Goal: Task Accomplishment & Management: Manage account settings

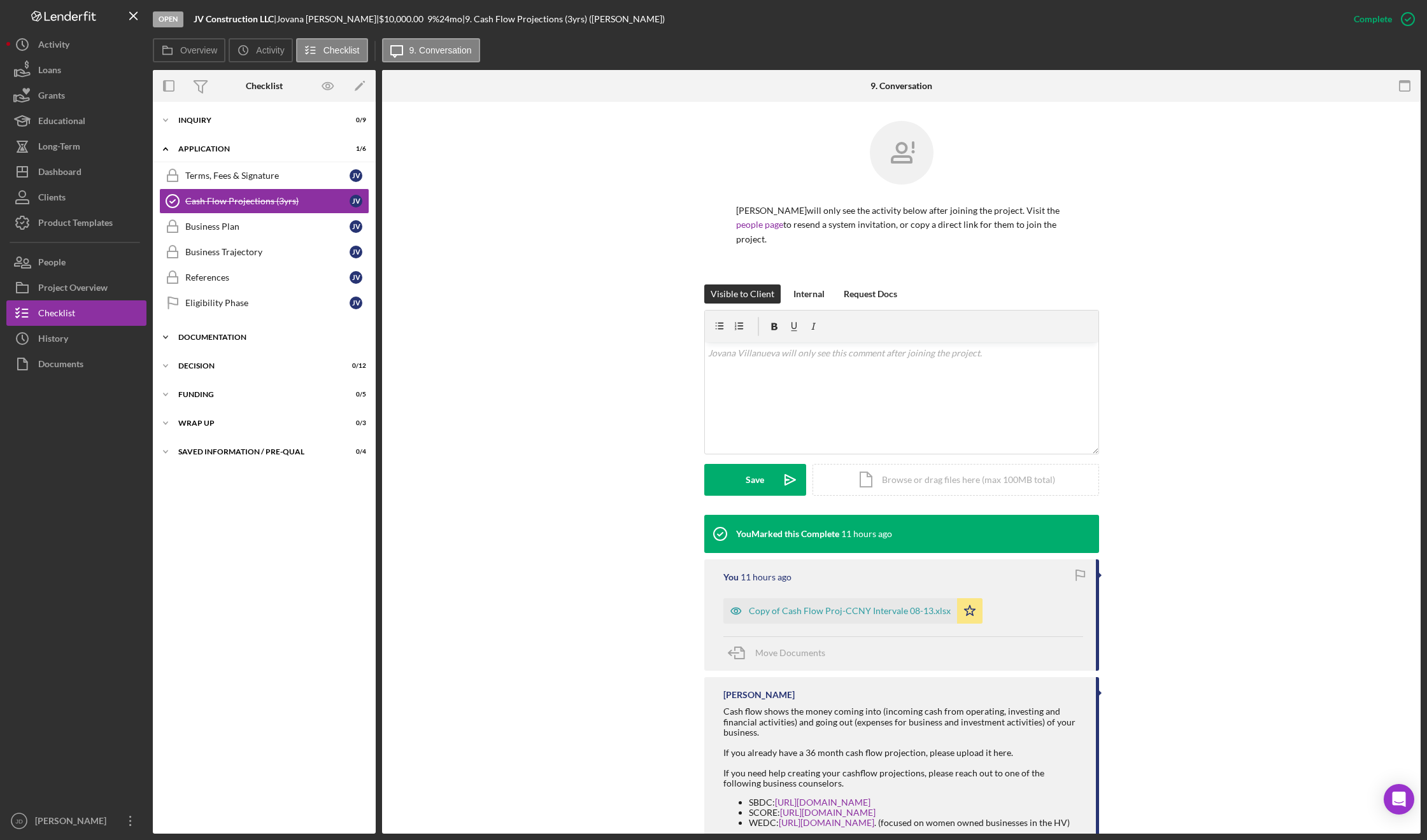
click at [166, 333] on icon "Icon/Expander" at bounding box center [166, 338] width 26 height 26
